Goal: Information Seeking & Learning: Learn about a topic

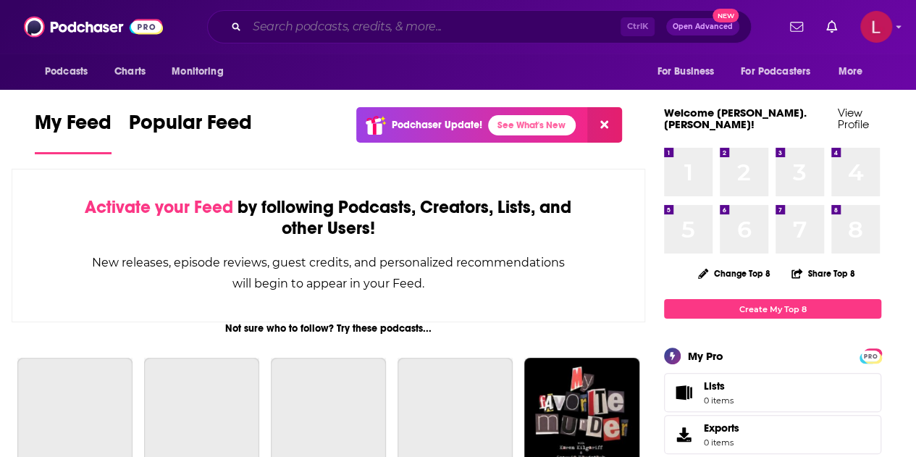
click at [543, 28] on input "Search podcasts, credits, & more..." at bounding box center [434, 26] width 374 height 23
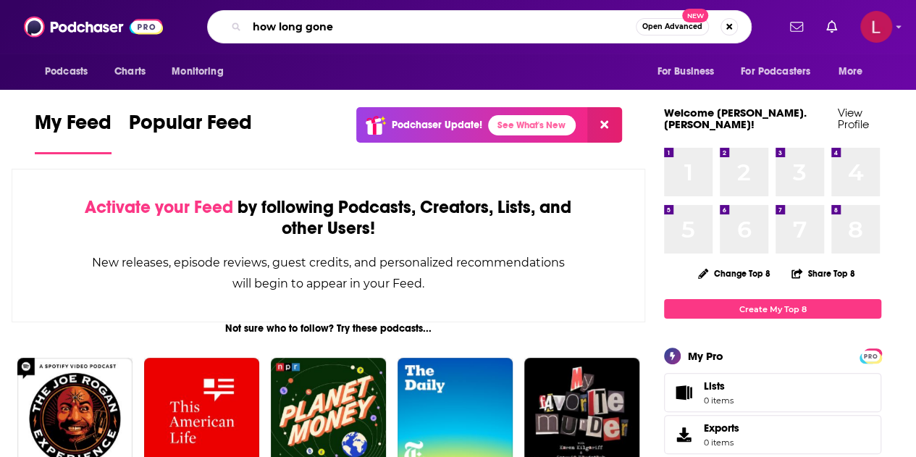
type input "how long gone"
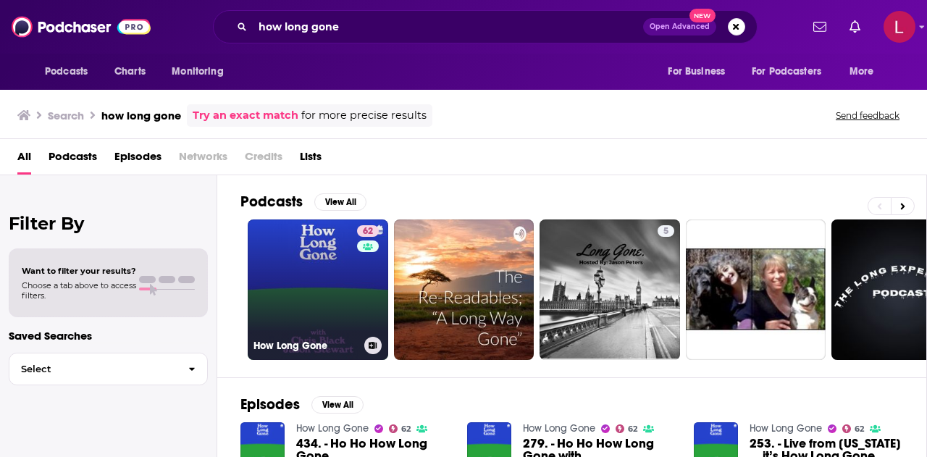
click at [325, 277] on link "62 How Long Gone" at bounding box center [318, 289] width 140 height 140
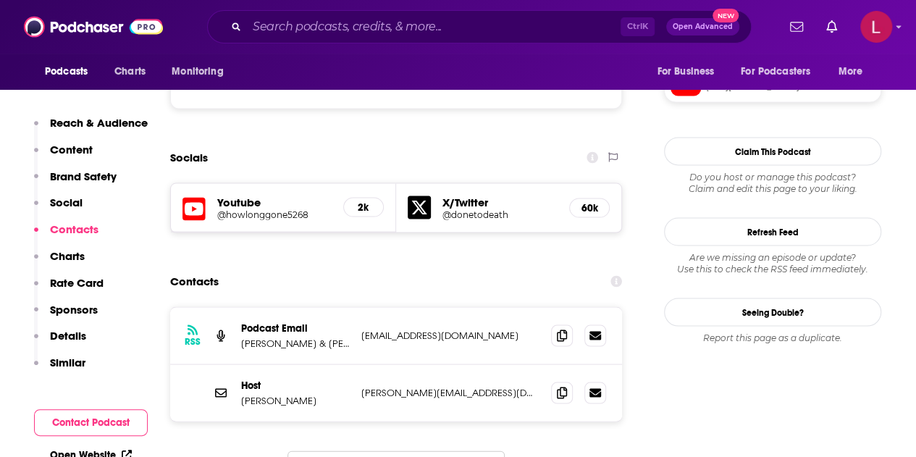
scroll to position [1301, 0]
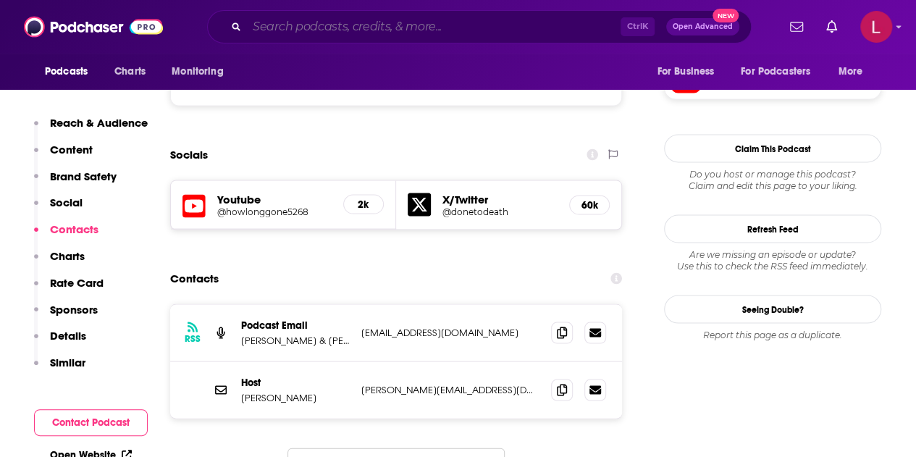
click at [350, 23] on input "Search podcasts, credits, & more..." at bounding box center [434, 26] width 374 height 23
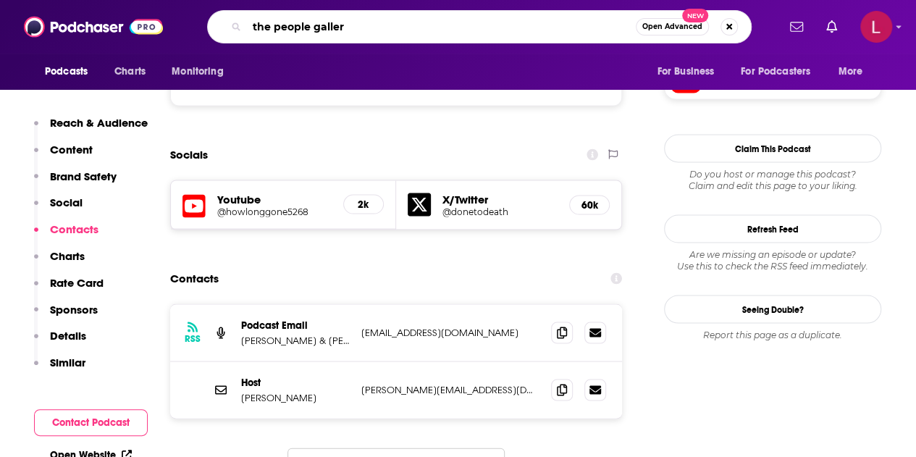
type input "the people gallery"
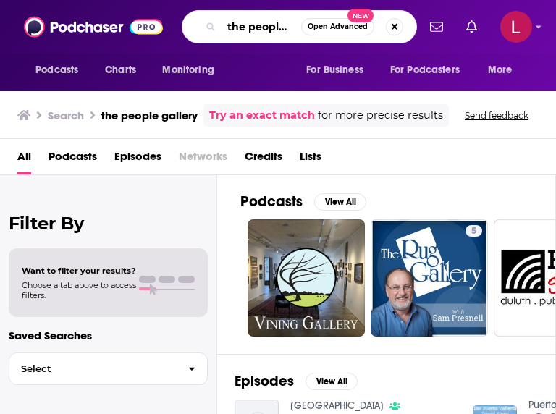
click at [242, 29] on input "the people gallery" at bounding box center [262, 26] width 80 height 23
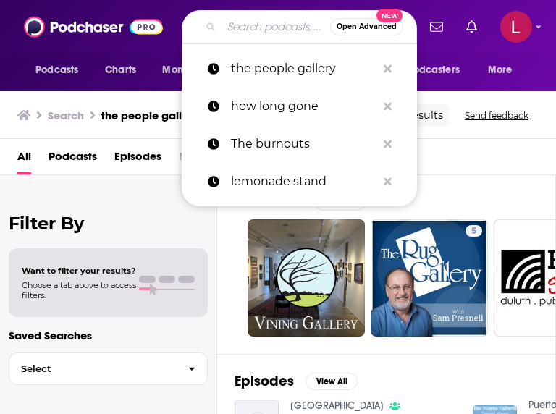
paste input "[PERSON_NAME]"
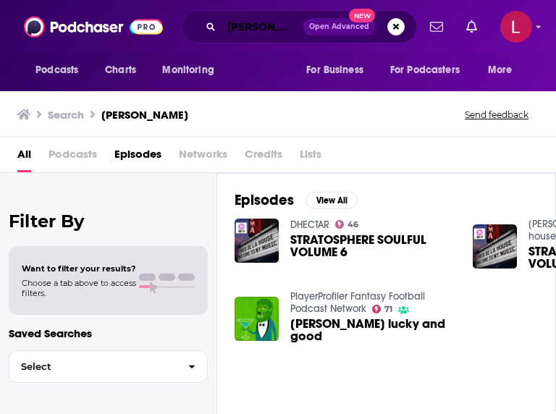
click at [261, 22] on input "[PERSON_NAME]" at bounding box center [262, 26] width 81 height 23
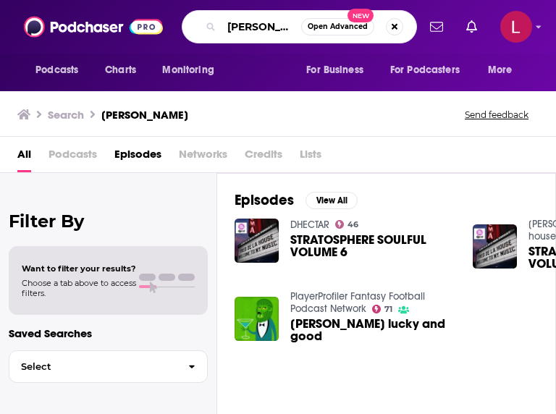
type input "[PERSON_NAME]"
type input "[PERSON_NAME] likes"
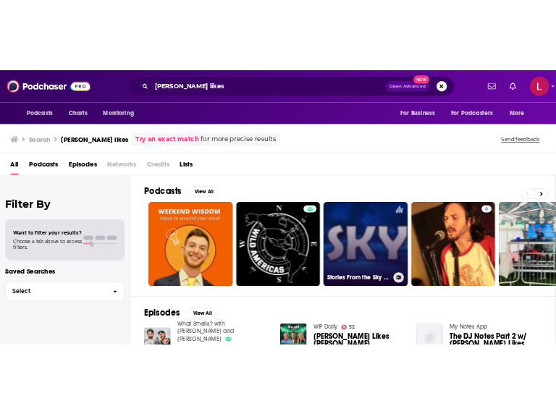
scroll to position [117, 0]
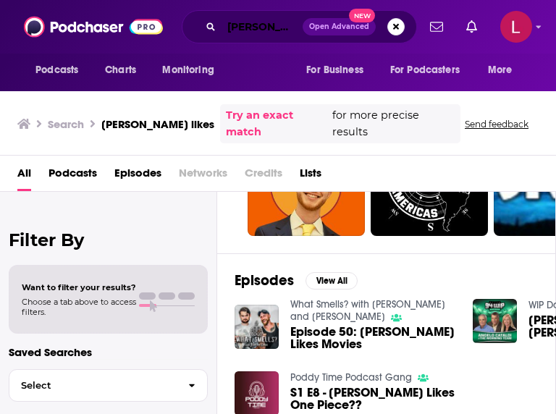
click at [256, 28] on input "[PERSON_NAME] likes" at bounding box center [262, 26] width 81 height 23
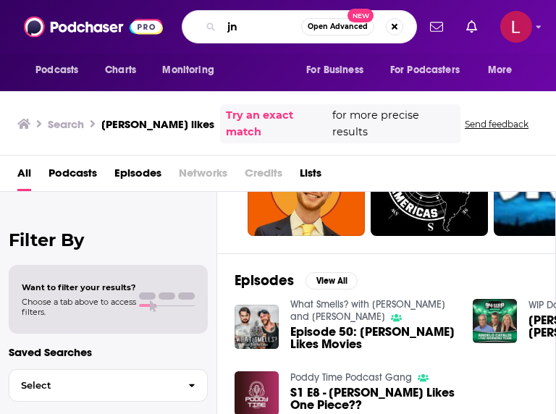
type input "j"
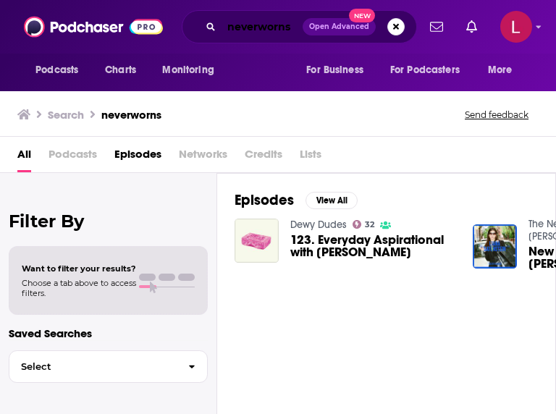
click at [256, 24] on input "neverworns" at bounding box center [262, 26] width 81 height 23
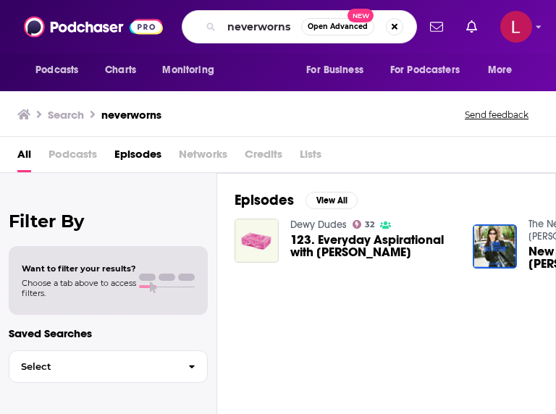
click at [61, 151] on span "Podcasts" at bounding box center [73, 158] width 49 height 30
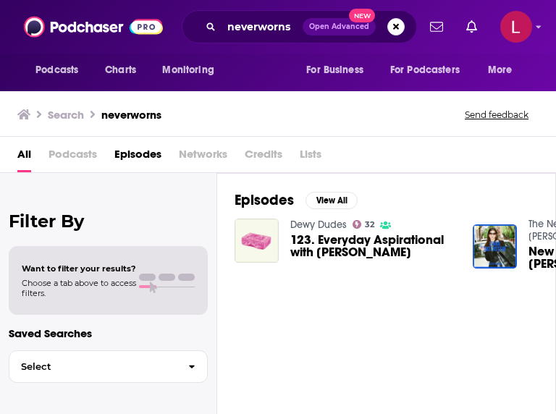
click at [67, 164] on span "Podcasts" at bounding box center [73, 158] width 49 height 30
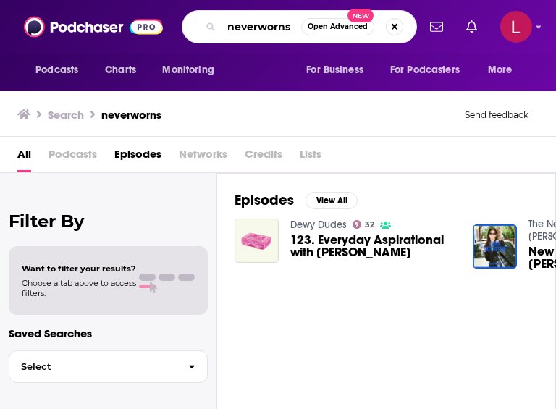
click at [272, 21] on input "neverworns" at bounding box center [262, 26] width 80 height 23
type input "f"
type input "fashion [MEDICAL_DATA]"
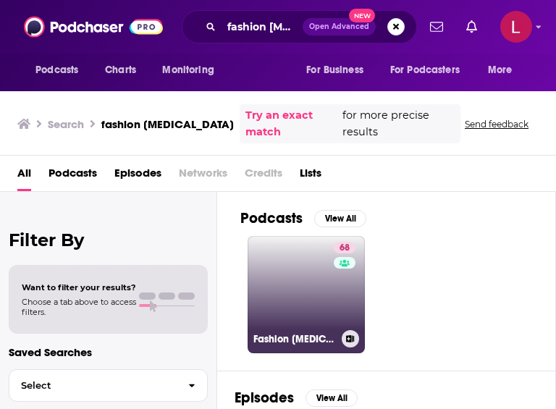
click at [297, 269] on link "68 Fashion [MEDICAL_DATA] with [PERSON_NAME]" at bounding box center [306, 294] width 117 height 117
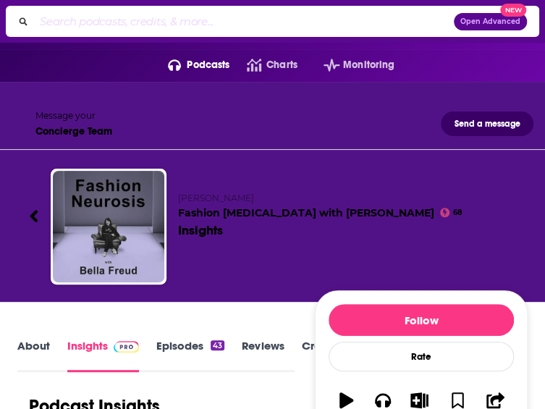
click at [39, 339] on link "About" at bounding box center [33, 355] width 33 height 33
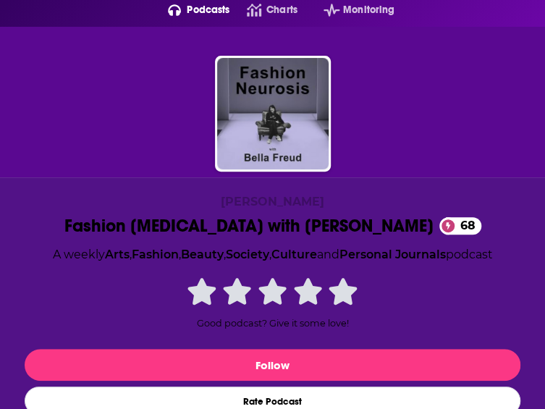
scroll to position [91, 0]
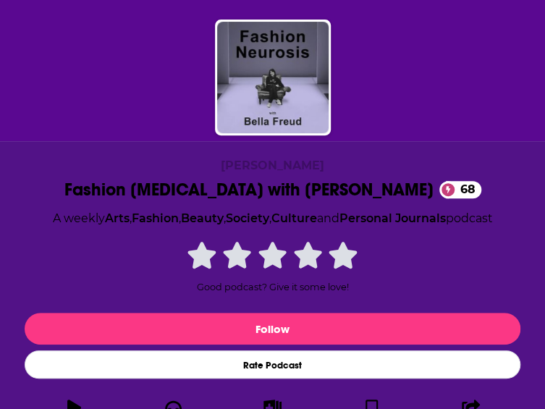
drag, startPoint x: 27, startPoint y: 238, endPoint x: 374, endPoint y: 303, distance: 352.7
copy div "Each week join the renowned fashion designer [PERSON_NAME] as she invites a spe…"
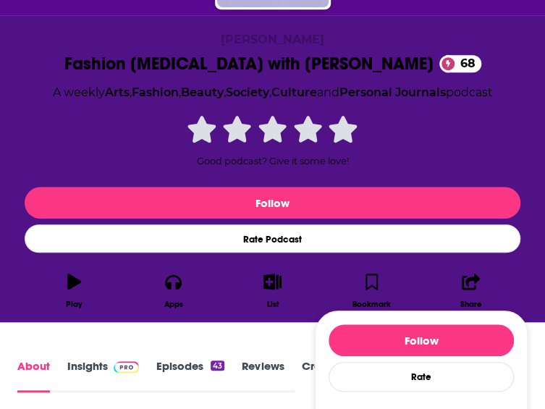
scroll to position [218, 0]
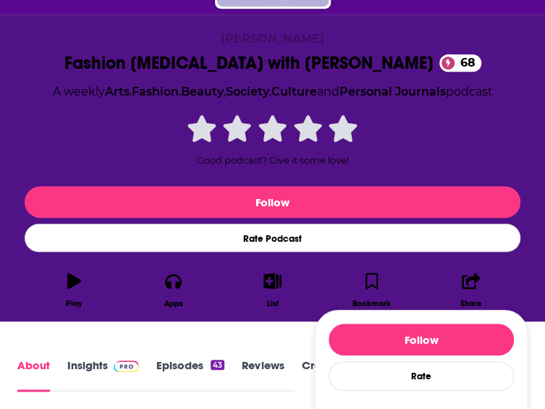
drag, startPoint x: 19, startPoint y: 263, endPoint x: 236, endPoint y: 337, distance: 229.4
copy div "Through a series of tailored questions, [PERSON_NAME] creates a relaxed, intima…"
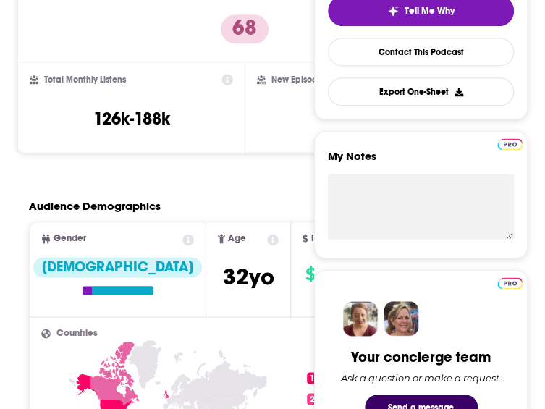
scroll to position [537, 0]
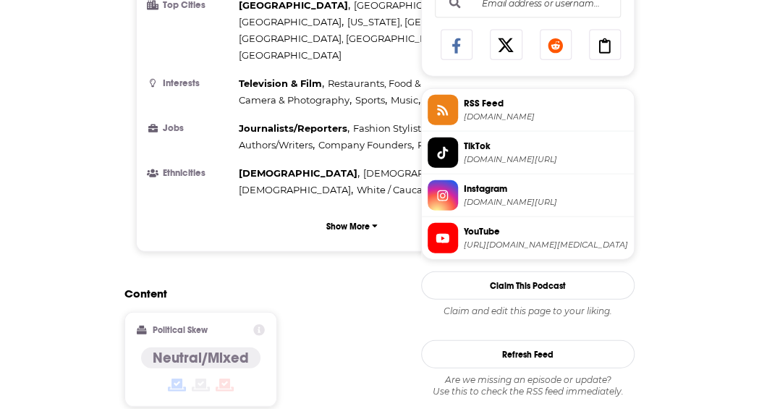
scroll to position [987, 0]
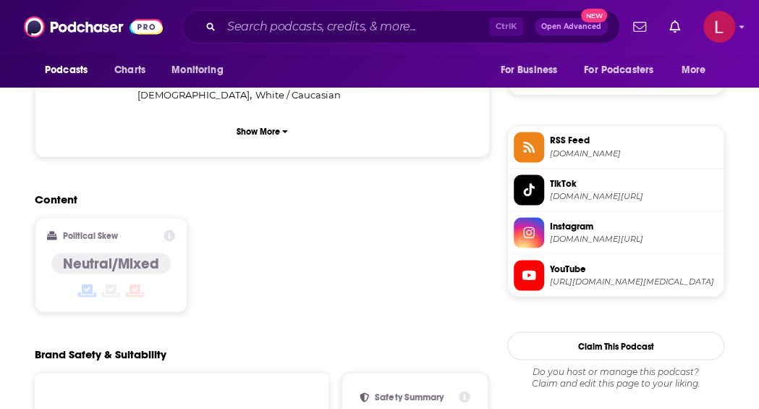
click at [384, 195] on div "Content Political Skew Neutral/Mixed" at bounding box center [262, 258] width 455 height 132
click at [544, 274] on span "YouTube [URL][DOMAIN_NAME][MEDICAL_DATA]" at bounding box center [631, 274] width 174 height 29
click at [544, 193] on span "[DOMAIN_NAME][URL]" at bounding box center [634, 195] width 168 height 11
click at [544, 227] on span "Instagram" at bounding box center [634, 225] width 168 height 13
